Goal: Transaction & Acquisition: Book appointment/travel/reservation

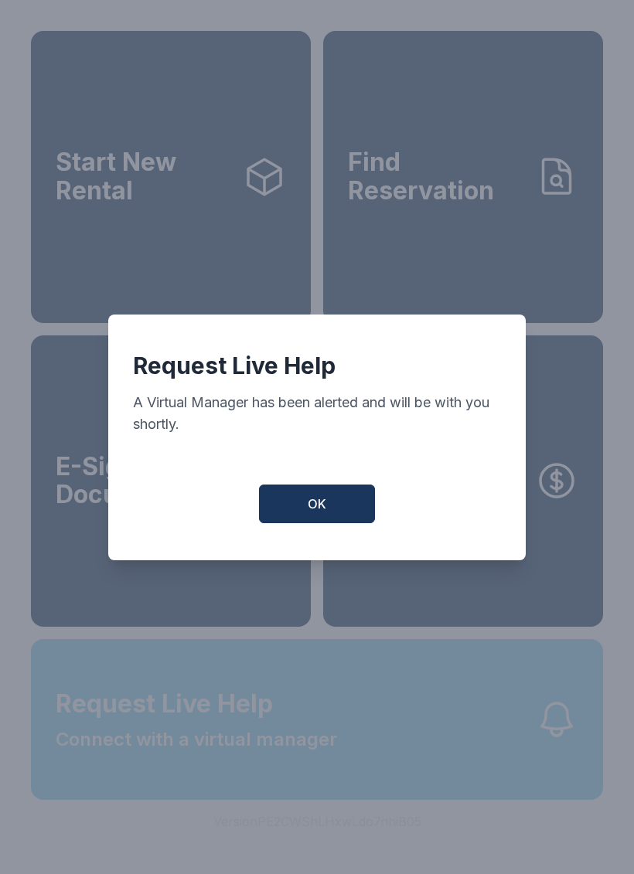
click at [314, 513] on span "OK" at bounding box center [317, 503] width 19 height 19
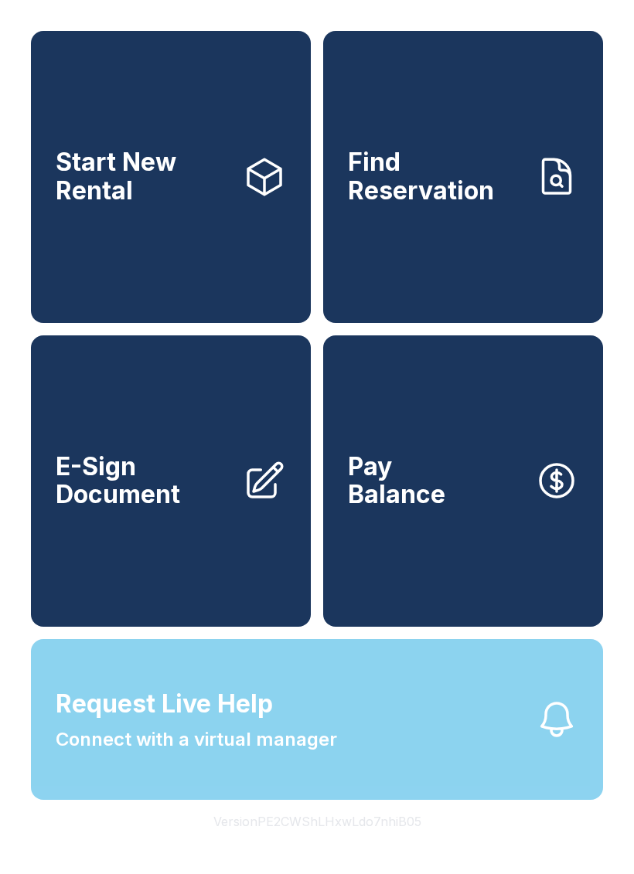
click at [175, 509] on span "E-Sign Document" at bounding box center [143, 481] width 175 height 56
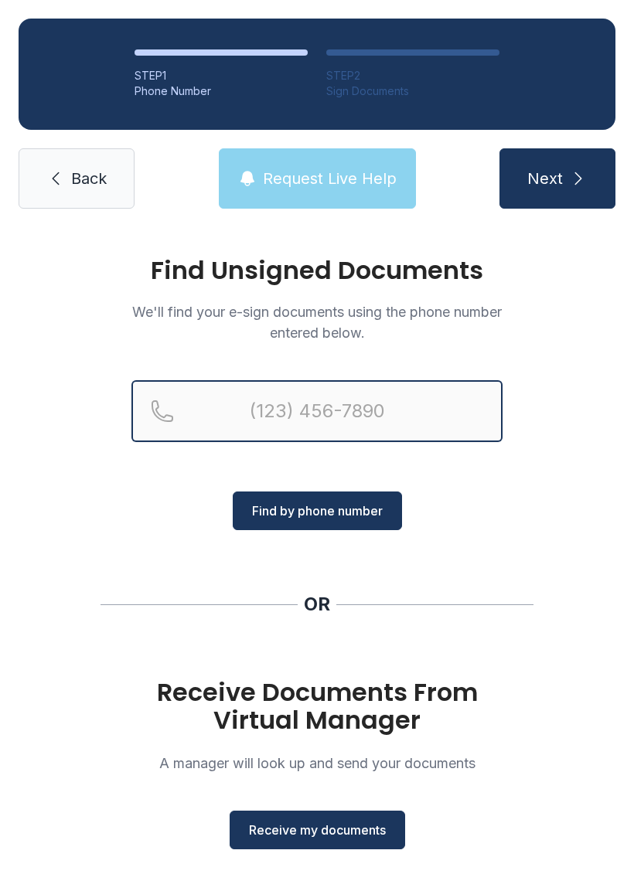
click at [358, 432] on input "Reservation phone number" at bounding box center [316, 411] width 371 height 62
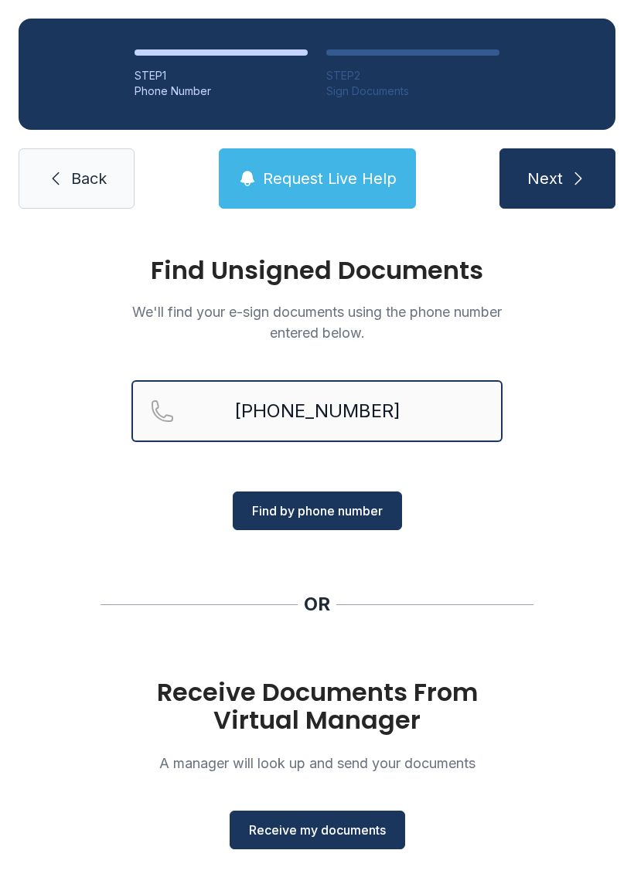
type input "[PHONE_NUMBER]"
click at [556, 178] on button "Next" at bounding box center [557, 178] width 116 height 60
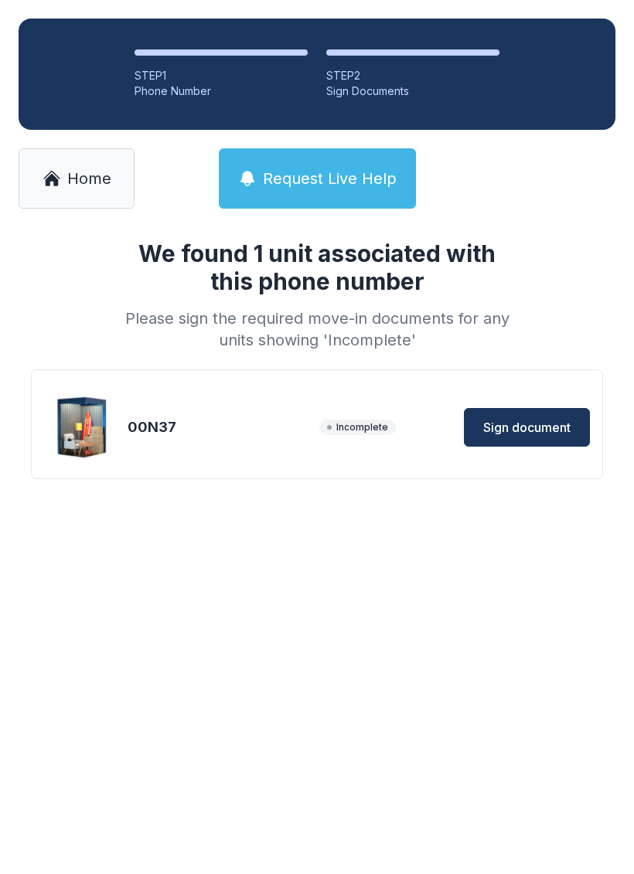
click at [584, 430] on button "Sign document" at bounding box center [527, 427] width 126 height 39
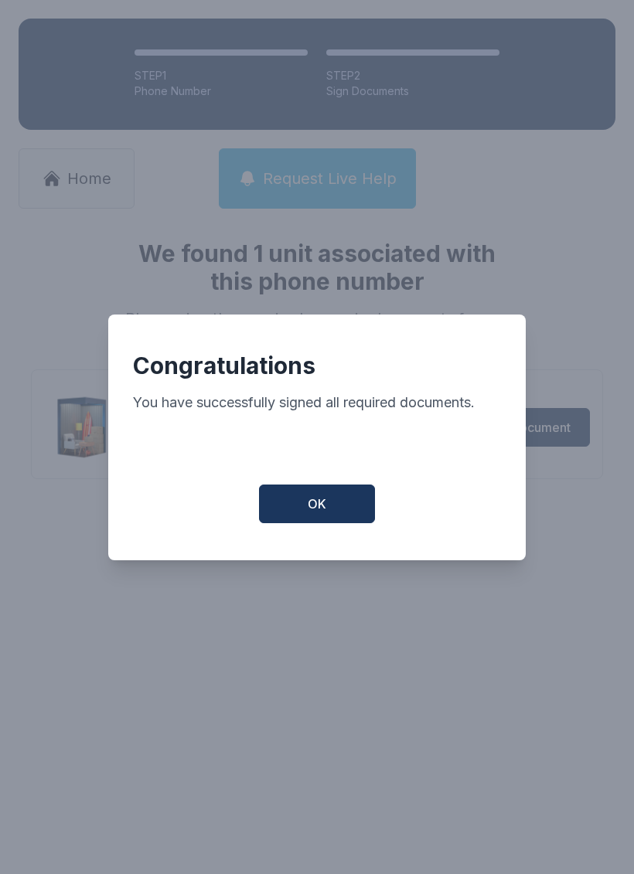
click at [314, 513] on span "OK" at bounding box center [317, 503] width 19 height 19
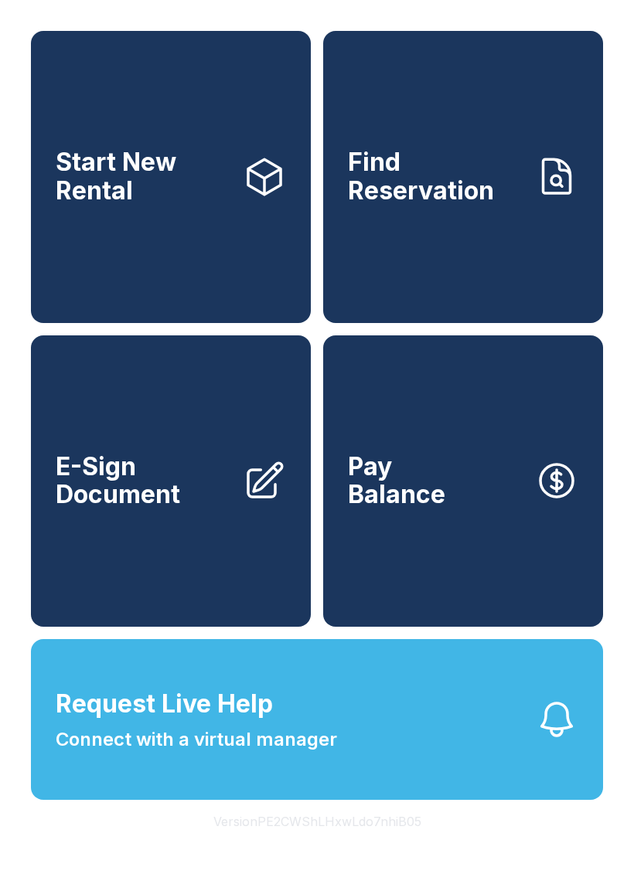
click at [214, 439] on link "E-Sign Document" at bounding box center [171, 481] width 280 height 292
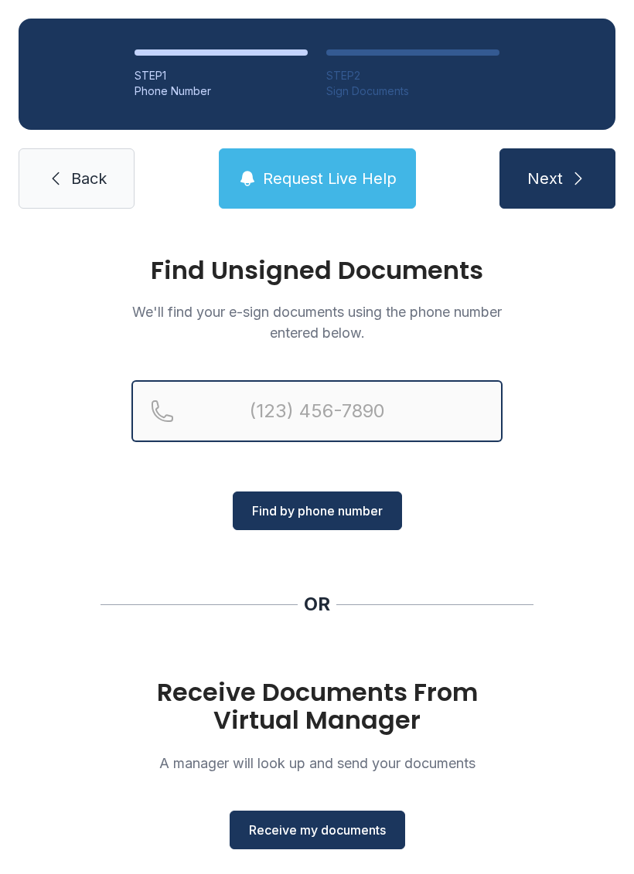
click at [391, 406] on input "Reservation phone number" at bounding box center [316, 411] width 371 height 62
type input "("
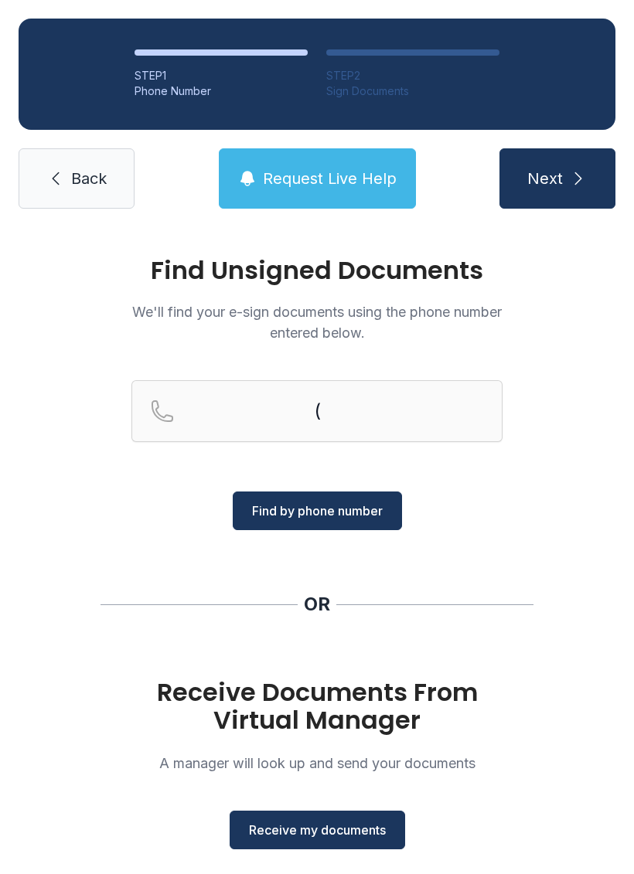
click at [64, 202] on link "Back" at bounding box center [77, 178] width 116 height 60
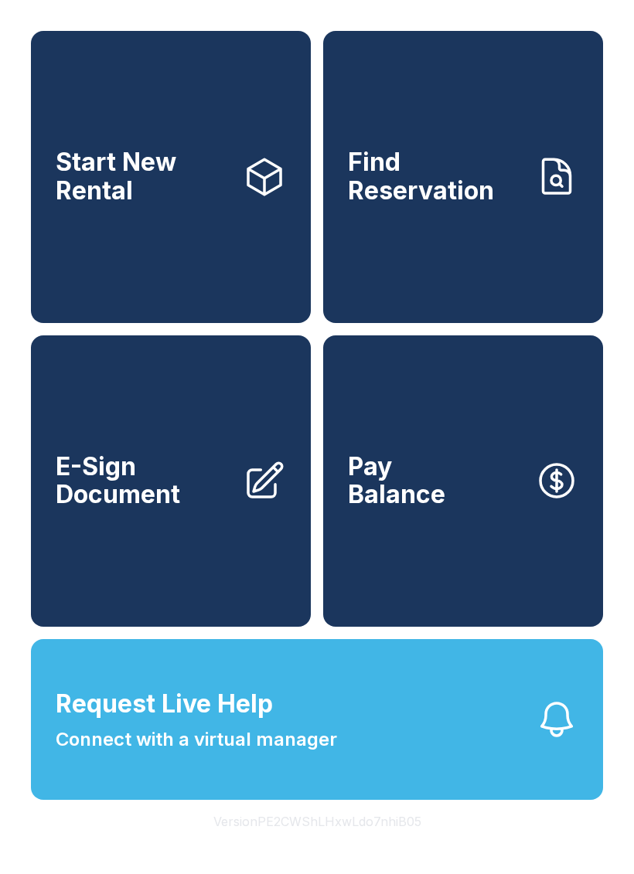
click at [457, 491] on link "Pay Balance" at bounding box center [463, 481] width 280 height 292
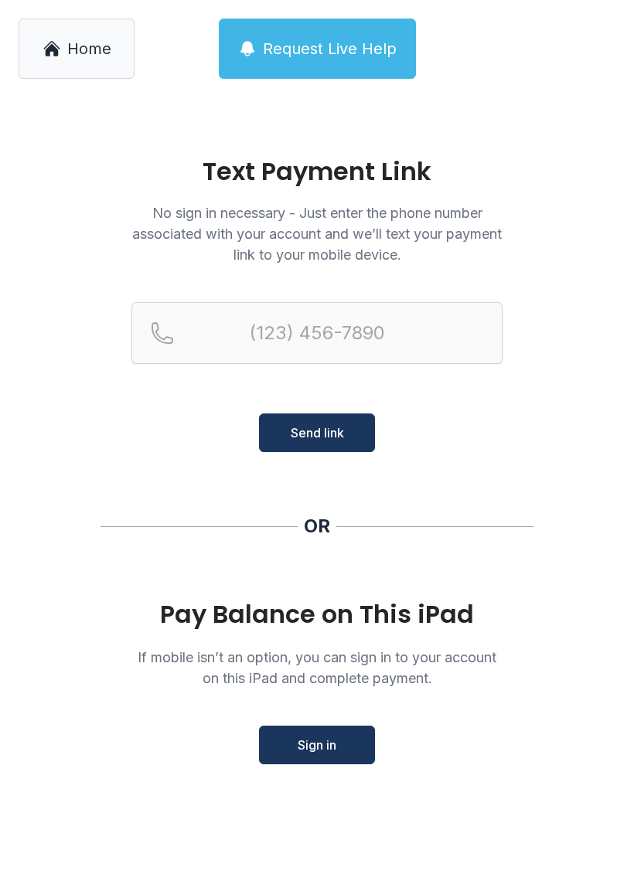
click at [46, 64] on link "Home" at bounding box center [77, 49] width 116 height 60
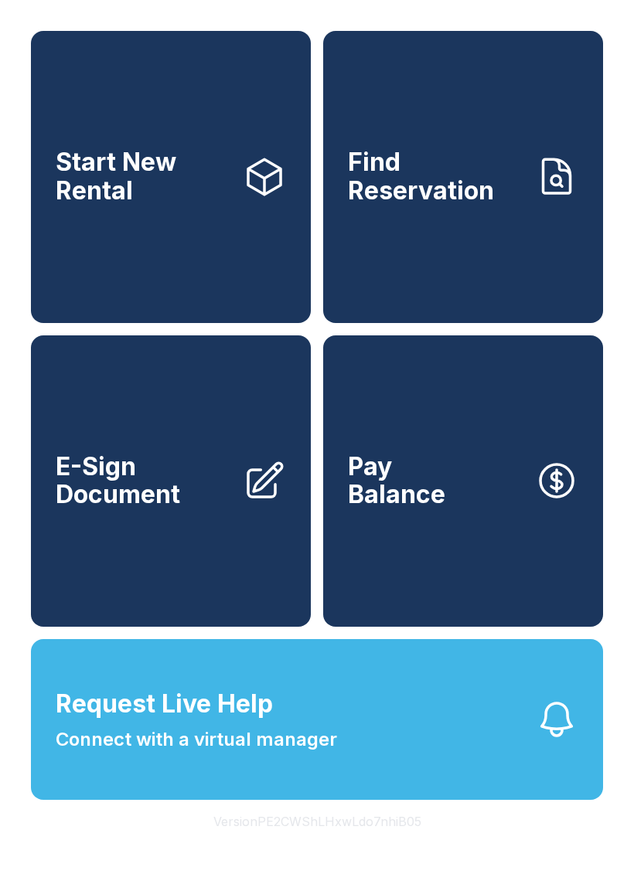
click at [152, 507] on span "E-Sign Document" at bounding box center [143, 481] width 175 height 56
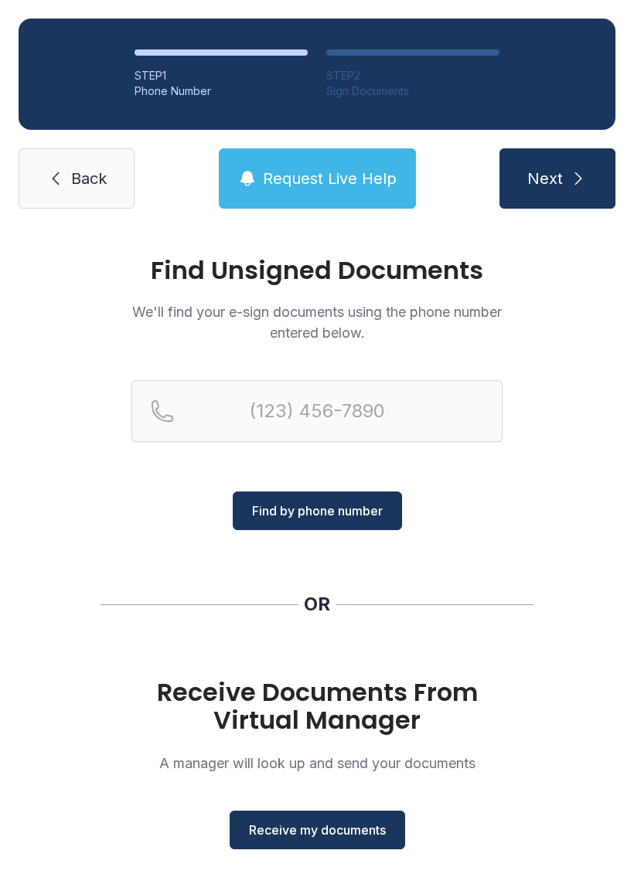
click at [106, 178] on span "Back" at bounding box center [89, 179] width 36 height 22
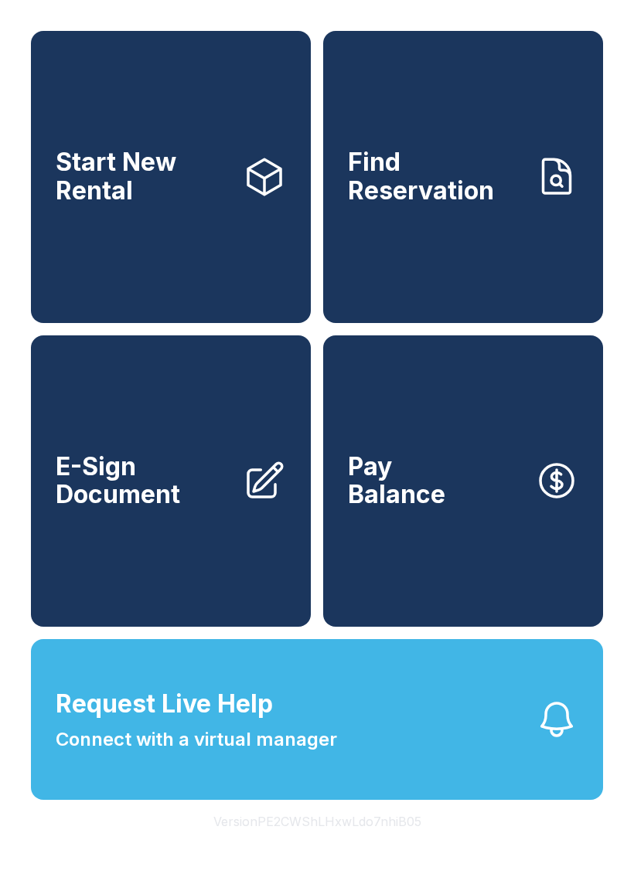
click at [145, 179] on span "Start New Rental" at bounding box center [143, 176] width 175 height 56
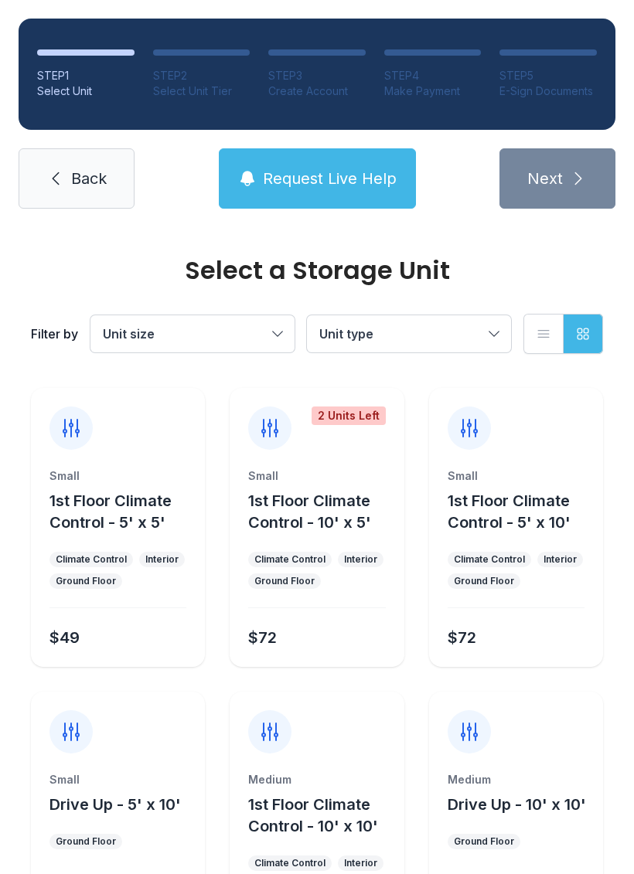
click at [104, 165] on link "Back" at bounding box center [77, 178] width 116 height 60
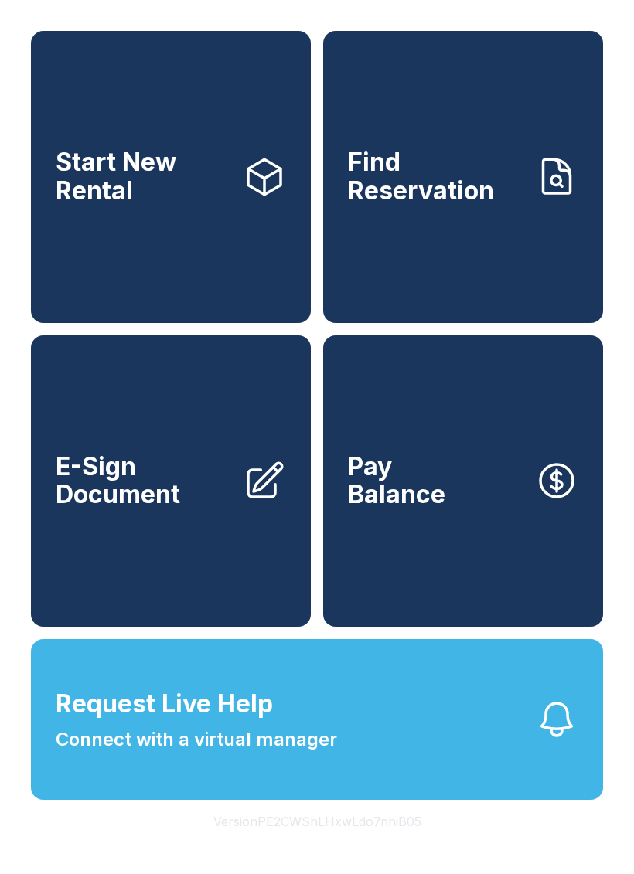
click at [185, 189] on span "Start New Rental" at bounding box center [143, 176] width 175 height 56
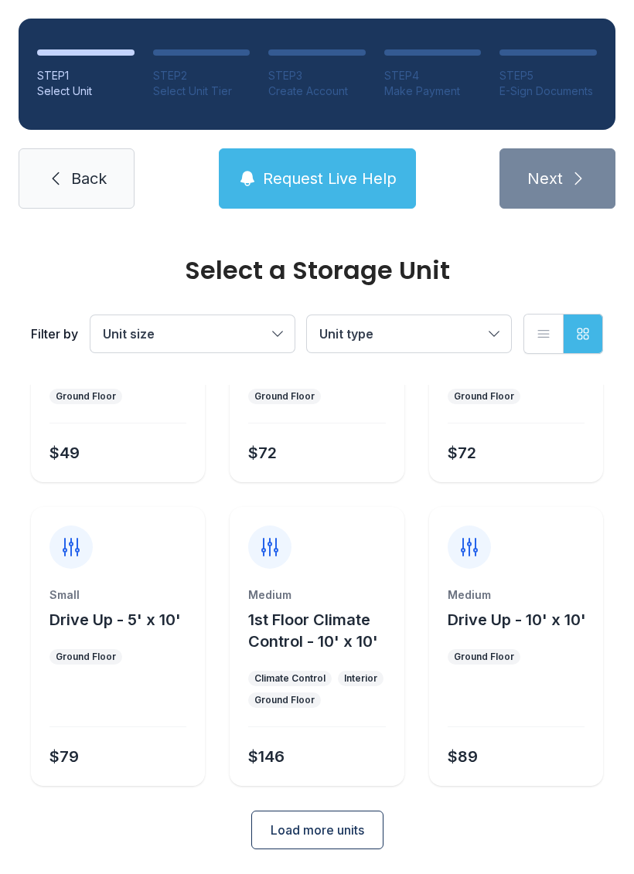
scroll to position [184, 0]
click at [321, 848] on button "Load more units" at bounding box center [317, 830] width 132 height 39
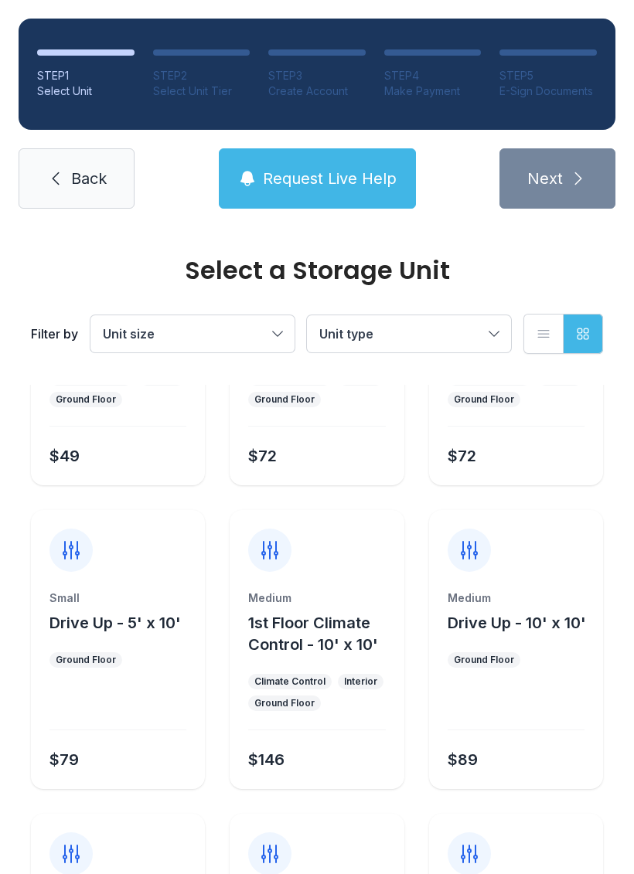
scroll to position [175, 0]
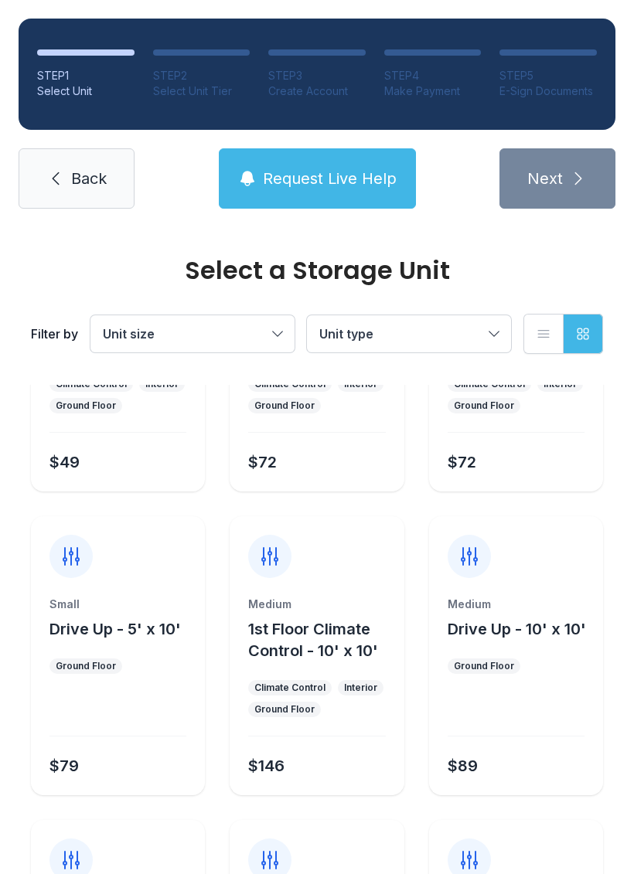
click at [516, 668] on div "Ground Floor" at bounding box center [483, 665] width 73 height 15
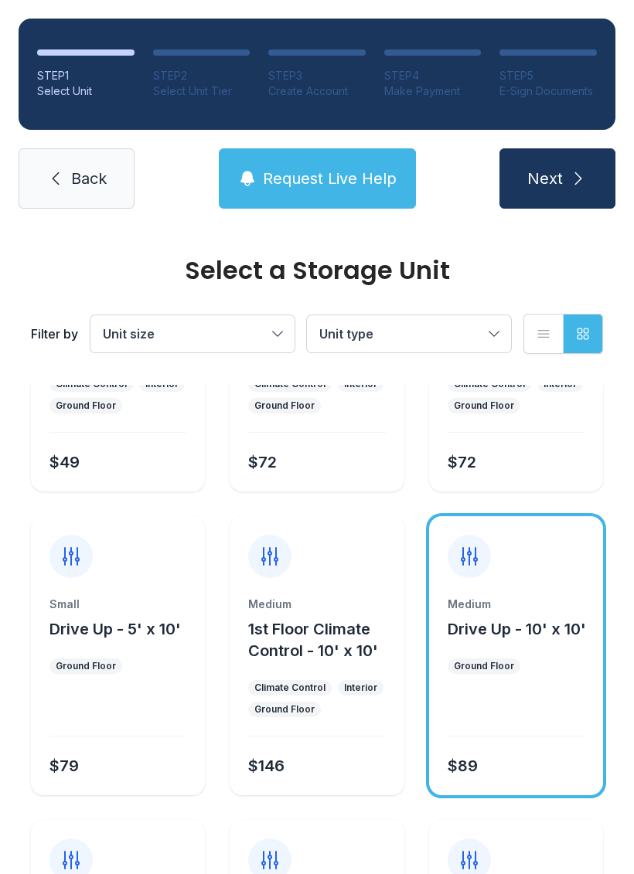
click at [569, 199] on button "Next" at bounding box center [557, 178] width 116 height 60
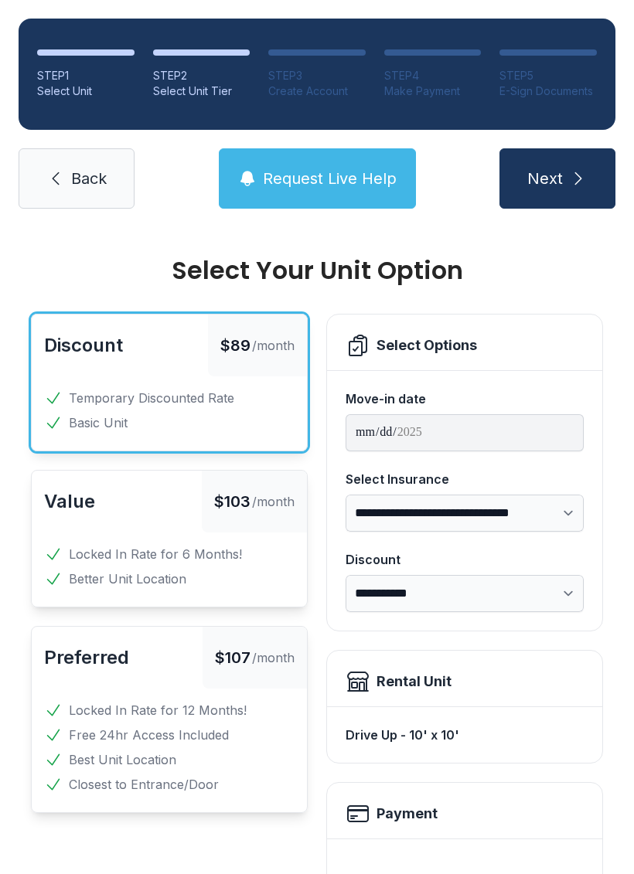
click at [80, 178] on span "Back" at bounding box center [89, 179] width 36 height 22
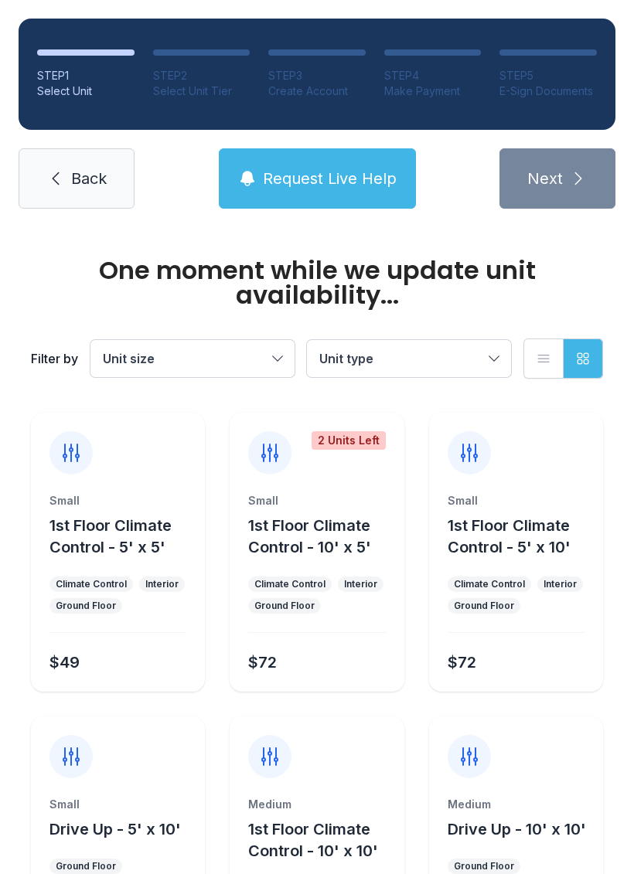
click at [90, 168] on span "Back" at bounding box center [89, 179] width 36 height 22
